Goal: Find specific page/section: Find specific page/section

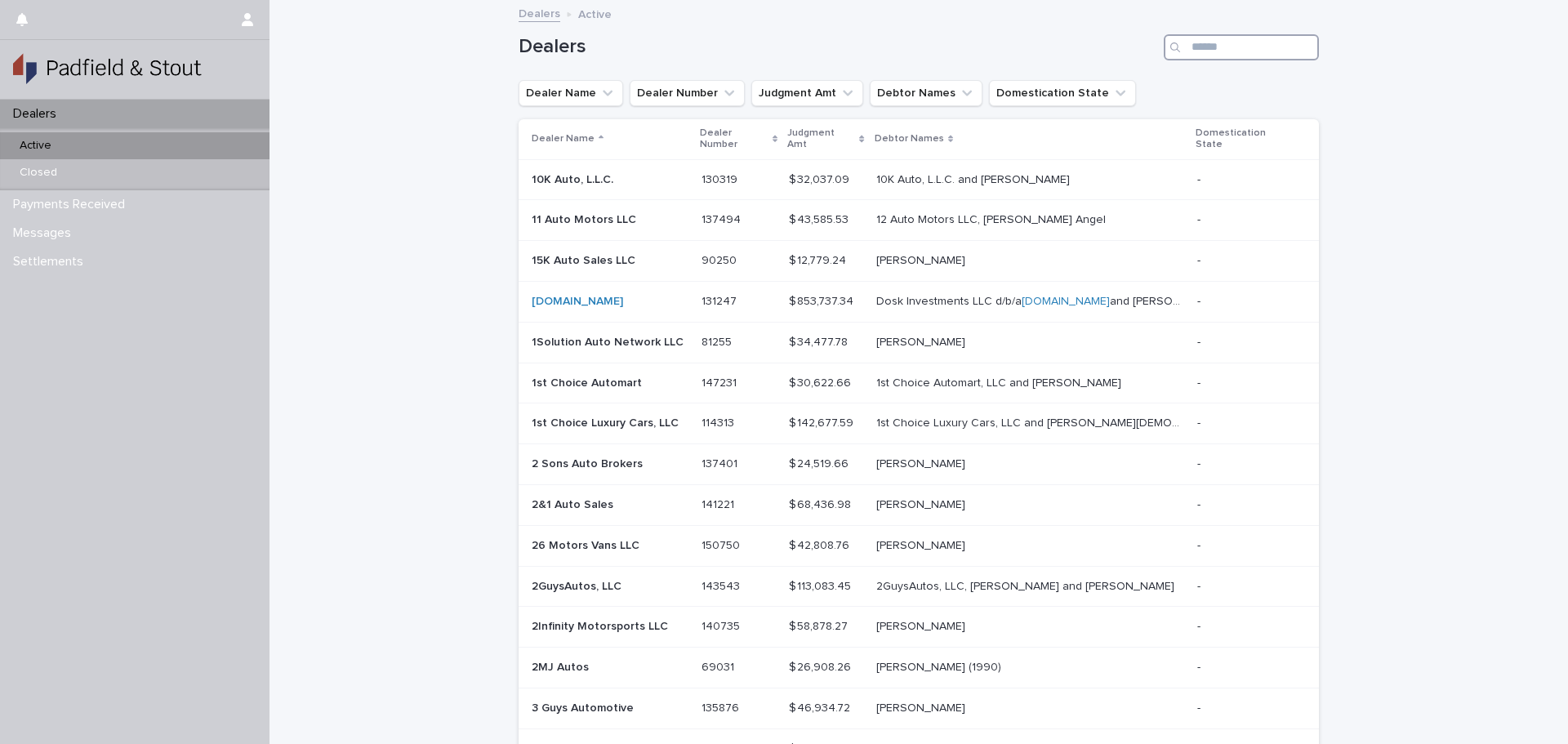
click at [1203, 47] on input "Search" at bounding box center [1242, 48] width 155 height 26
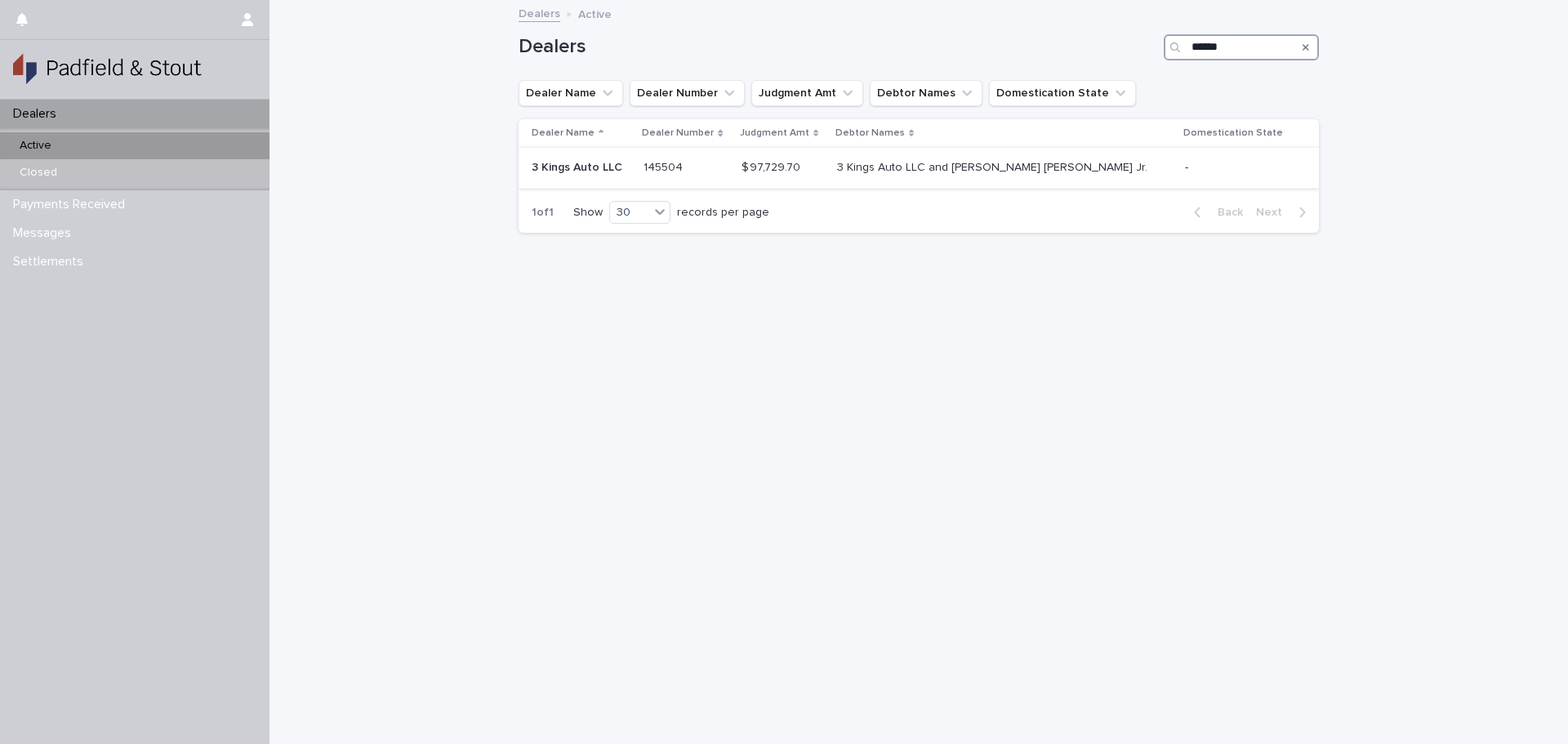
type input "******"
click at [823, 174] on p at bounding box center [782, 168] width 82 height 14
